Goal: Navigation & Orientation: Find specific page/section

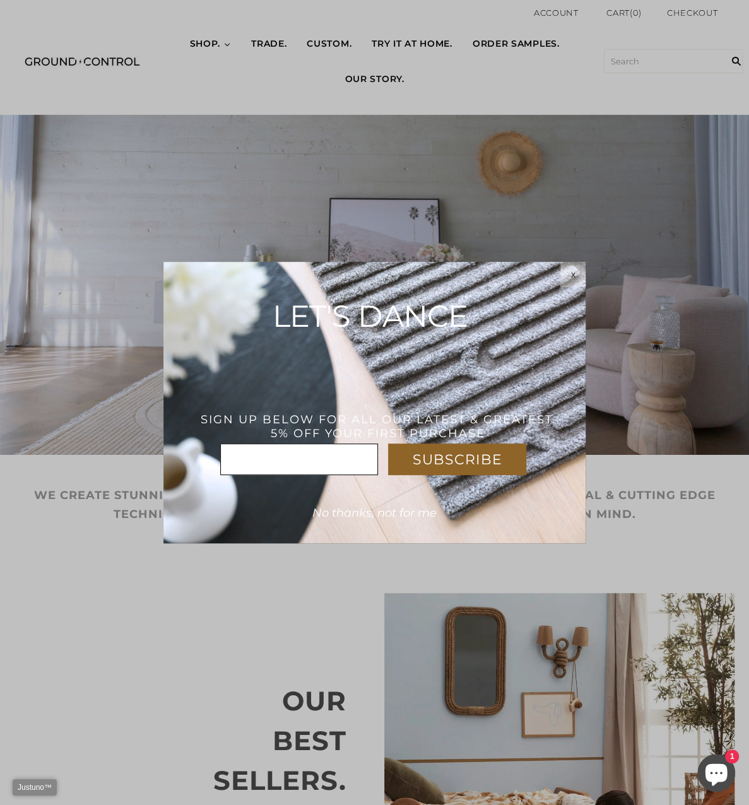
click at [565, 278] on div "x" at bounding box center [572, 274] width 25 height 10
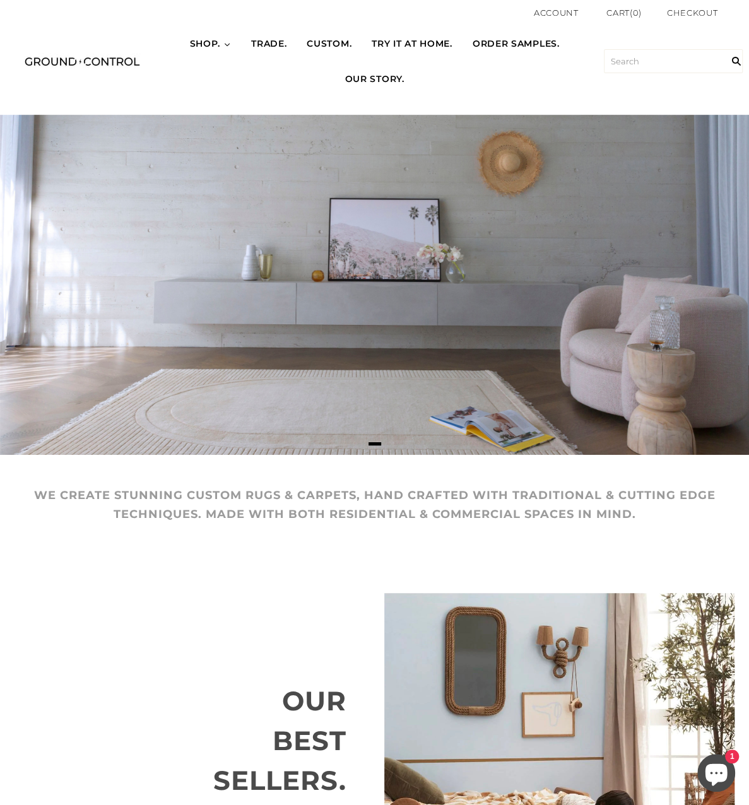
click at [223, 45] on icon at bounding box center [227, 45] width 8 height 8
click at [223, 42] on icon at bounding box center [227, 45] width 8 height 8
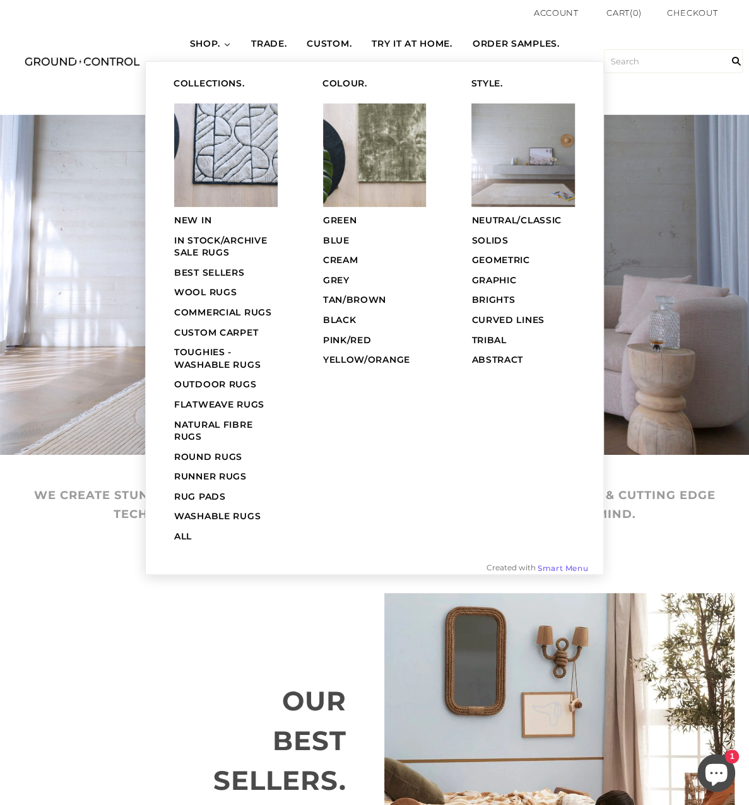
click at [340, 218] on span "GREEN" at bounding box center [340, 220] width 34 height 11
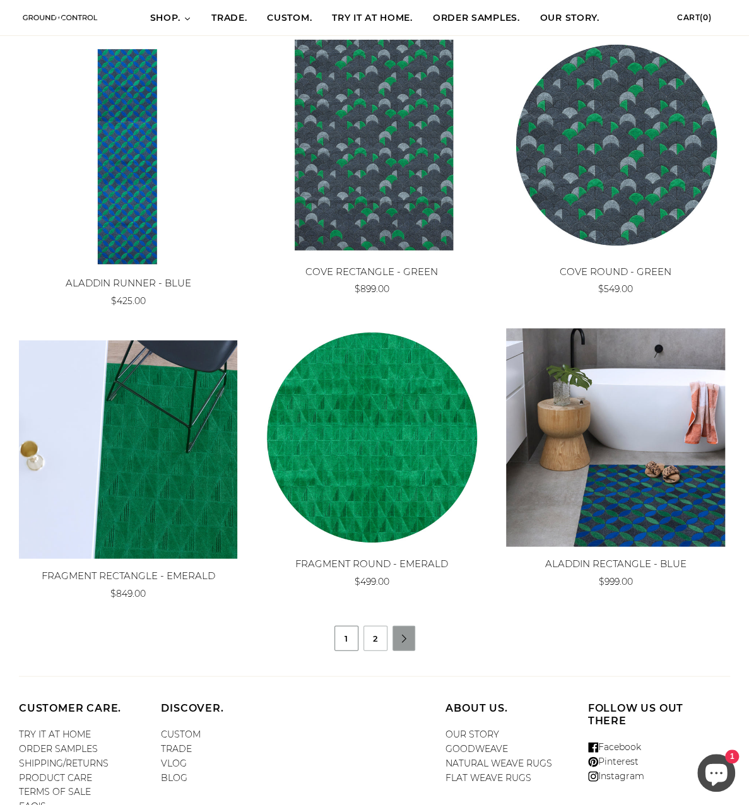
scroll to position [907, 0]
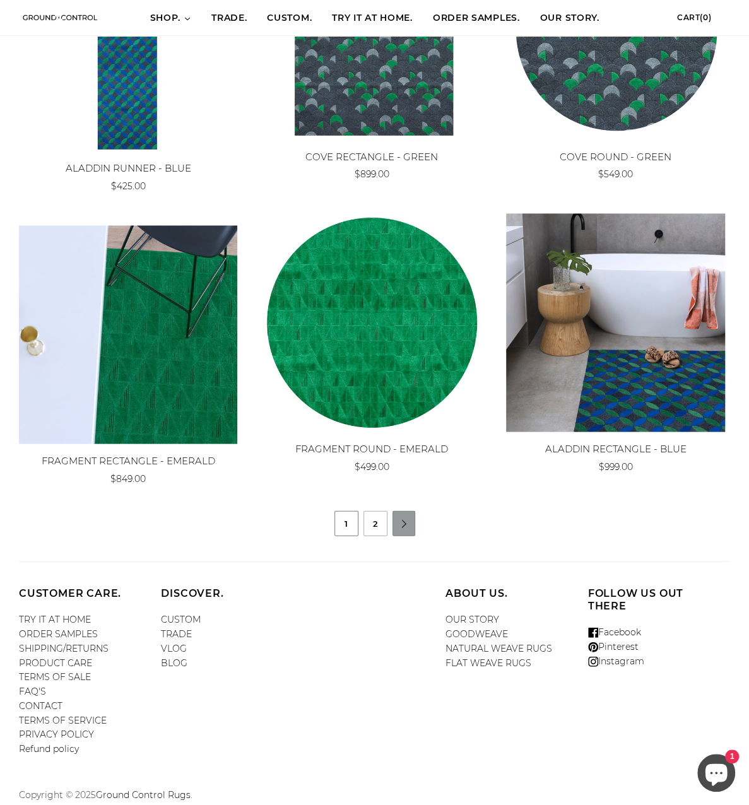
click at [398, 531] on li "" at bounding box center [404, 523] width 23 height 25
click at [399, 528] on li "" at bounding box center [404, 523] width 23 height 25
click at [378, 523] on link "2" at bounding box center [375, 523] width 23 height 24
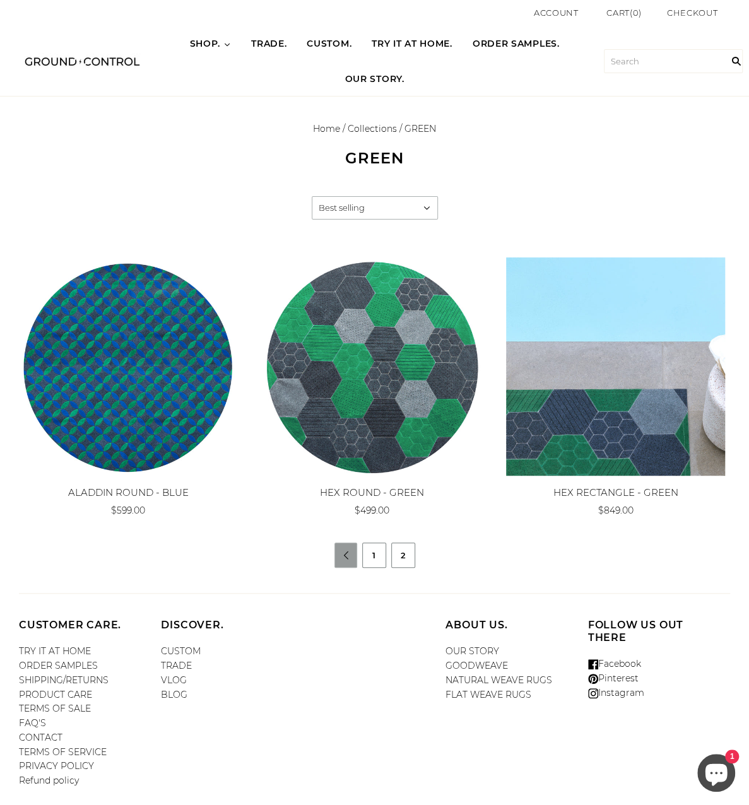
click at [373, 561] on link "1" at bounding box center [374, 555] width 23 height 24
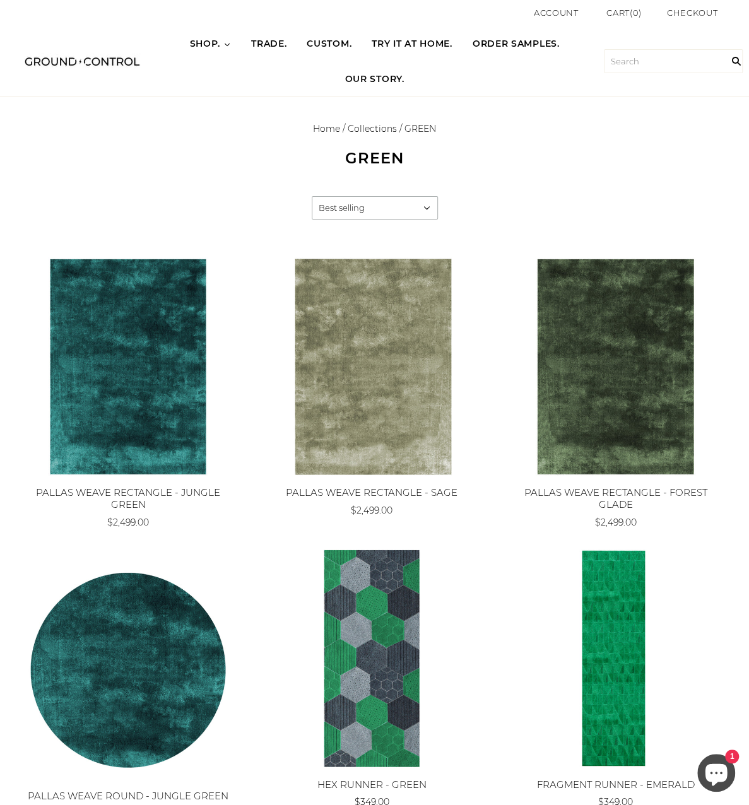
click at [430, 205] on select "Featured Best selling Alphabetically, A-Z Alphabetically, Z-A Price, low to hig…" at bounding box center [374, 208] width 125 height 22
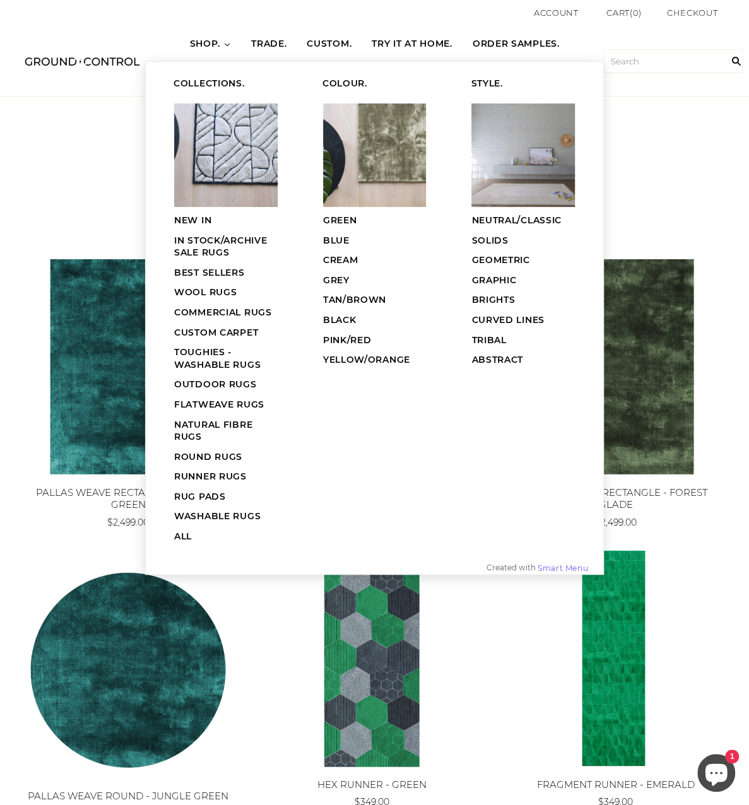
click at [215, 41] on span "SHOP." at bounding box center [205, 44] width 31 height 13
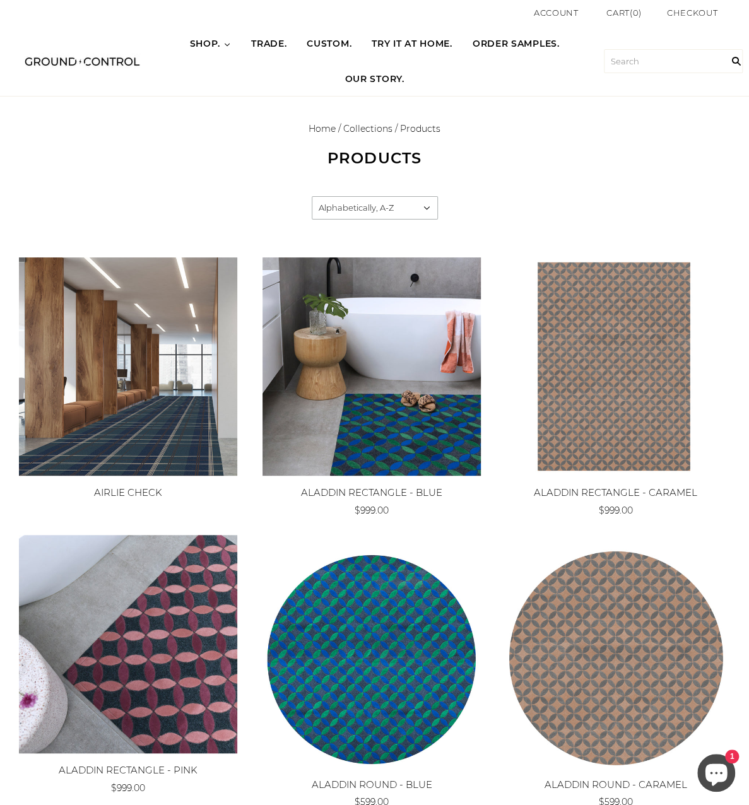
click at [316, 42] on span "CUSTOM." at bounding box center [329, 44] width 45 height 13
